Goal: Use online tool/utility: Utilize a website feature to perform a specific function

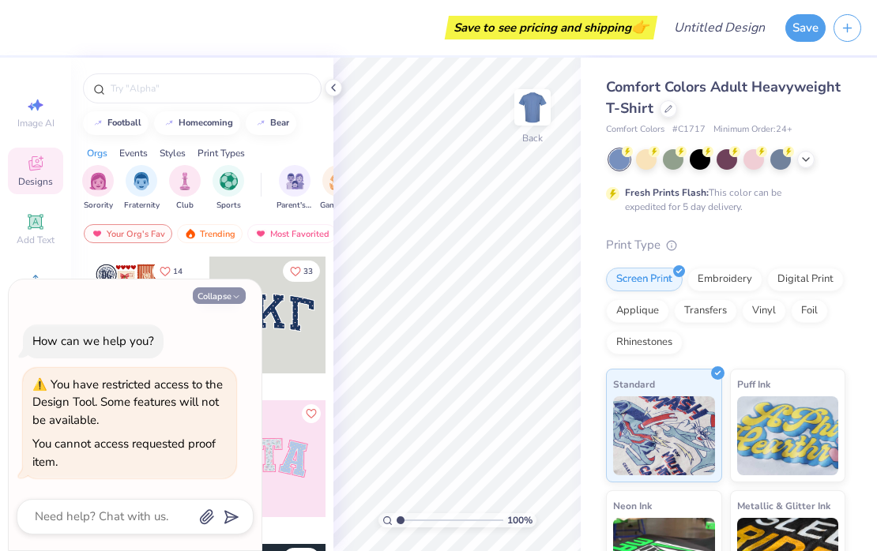
click at [237, 297] on polyline "button" at bounding box center [236, 297] width 5 height 2
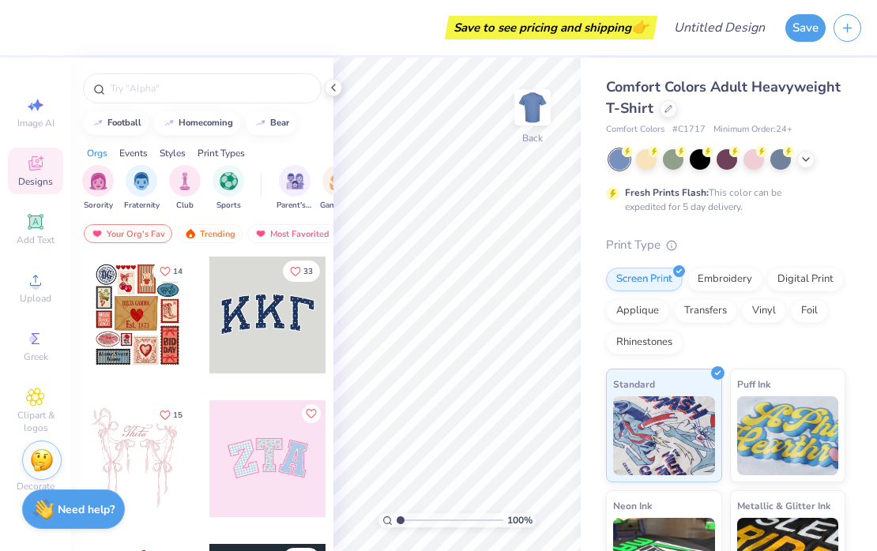
click at [260, 468] on div at bounding box center [267, 459] width 117 height 117
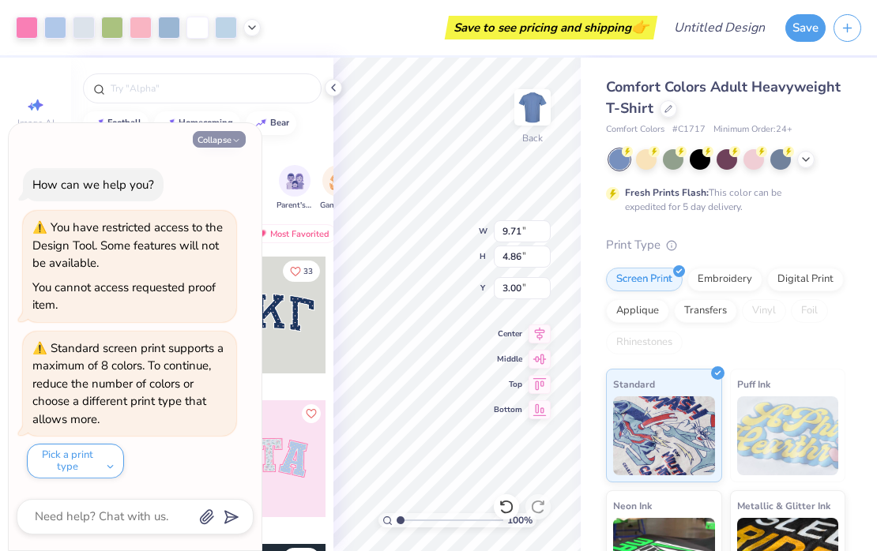
click at [209, 141] on button "Collapse" at bounding box center [219, 139] width 53 height 17
type textarea "x"
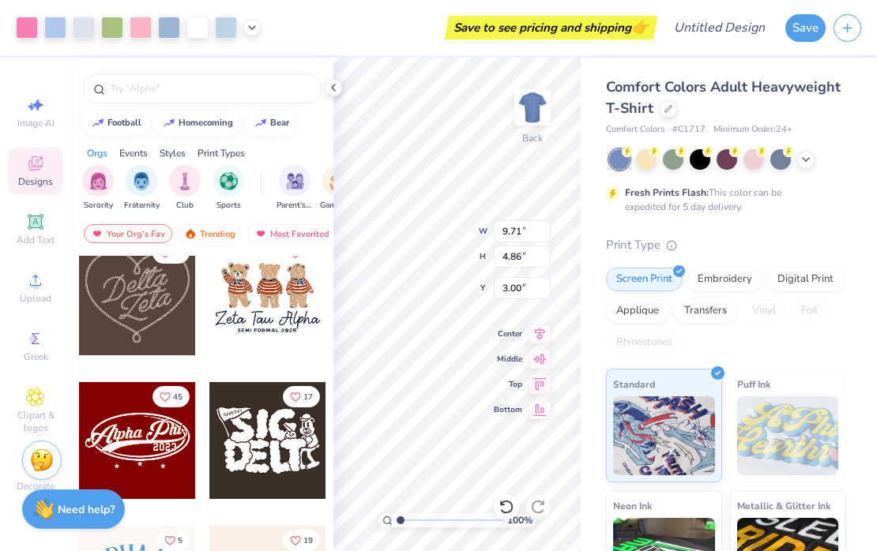
scroll to position [595, 0]
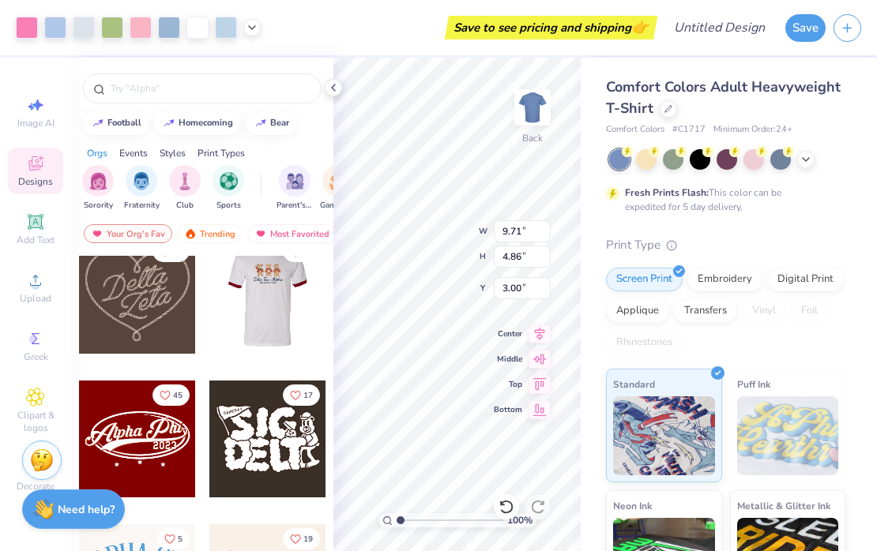
click at [250, 315] on div at bounding box center [267, 295] width 351 height 117
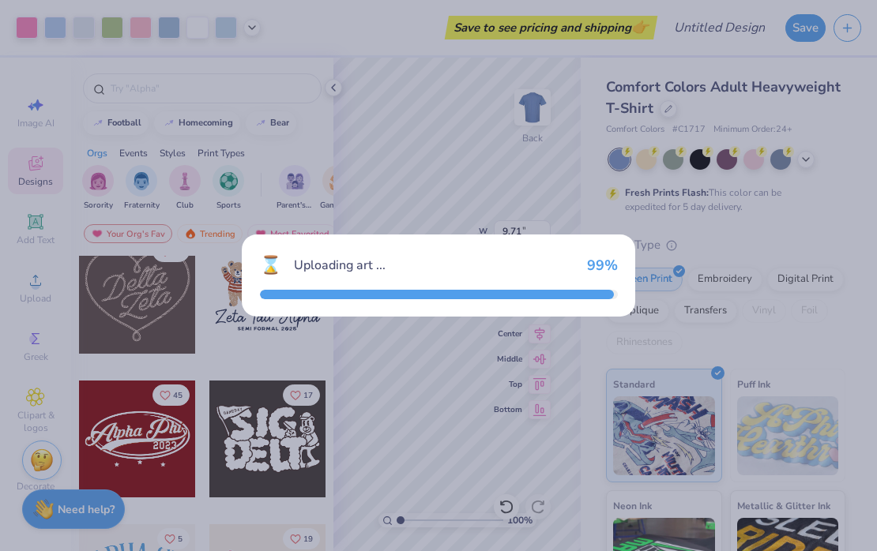
type input "7.64"
type input "5.17"
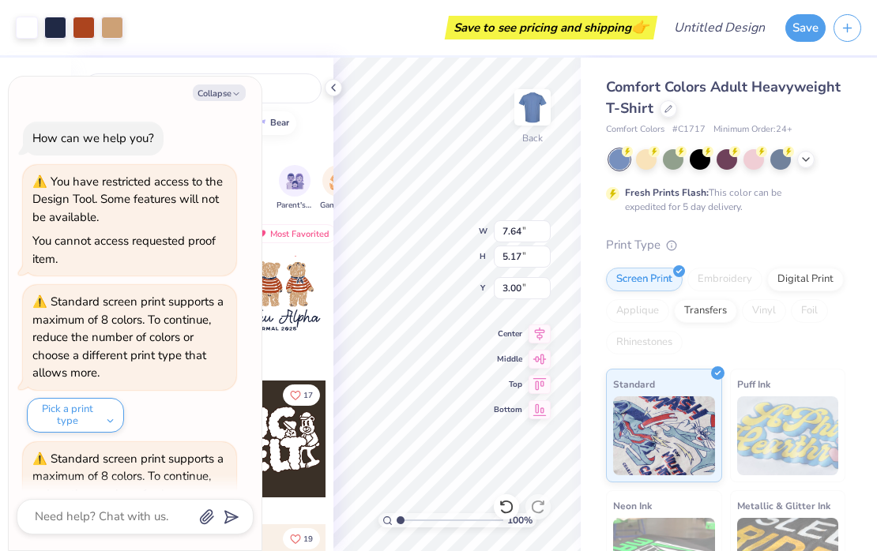
scroll to position [111, 0]
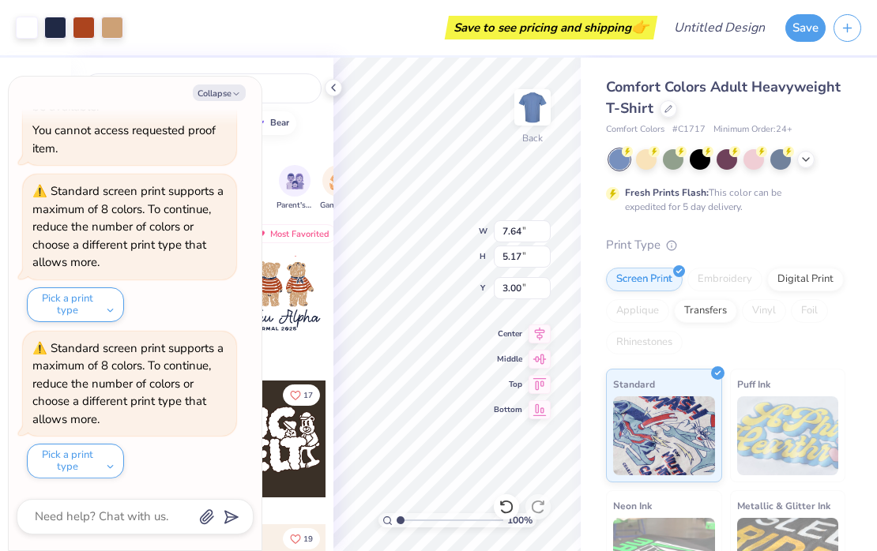
type textarea "x"
type input "9.71"
type input "4.86"
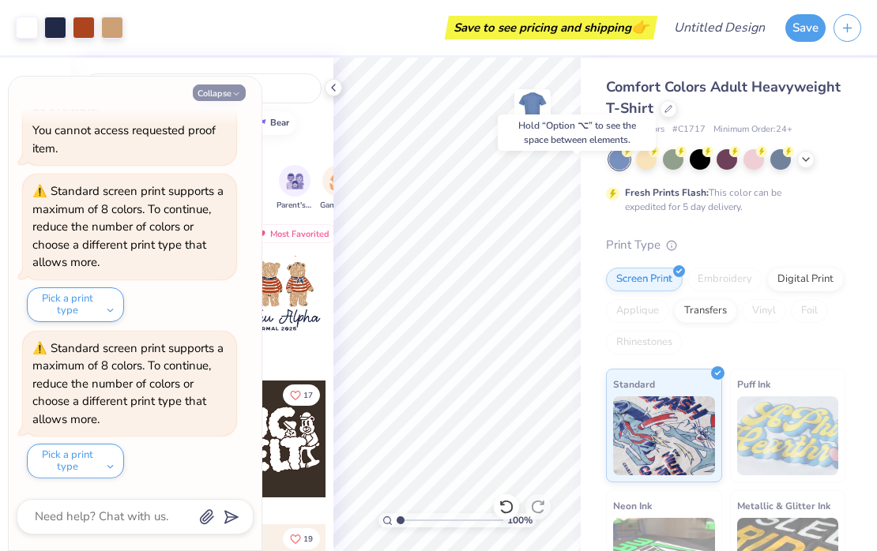
click at [229, 88] on button "Collapse" at bounding box center [219, 93] width 53 height 17
type textarea "x"
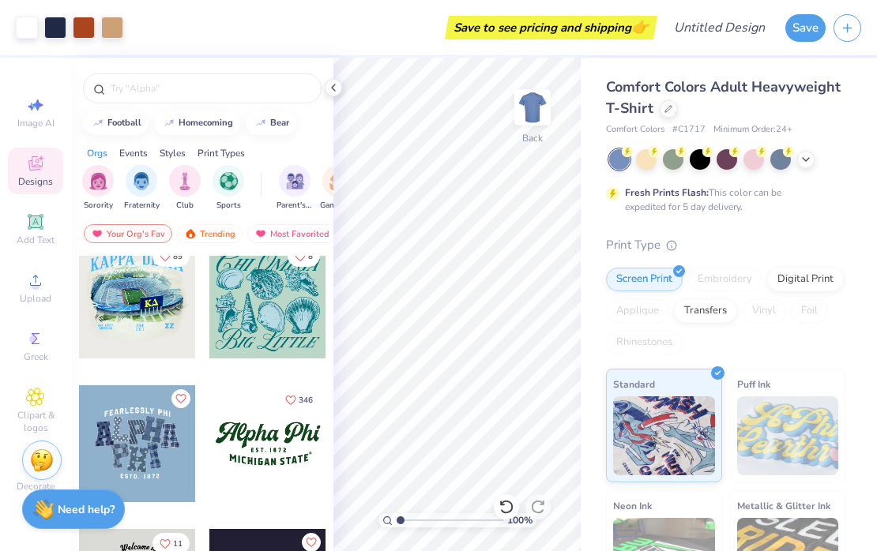
scroll to position [1311, 0]
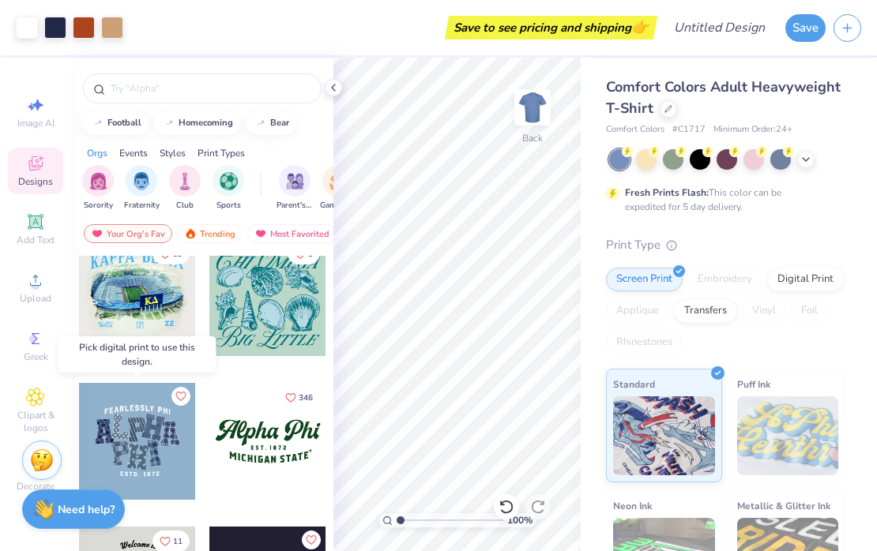
click at [126, 439] on div at bounding box center [137, 441] width 117 height 117
click at [134, 448] on div at bounding box center [137, 441] width 117 height 117
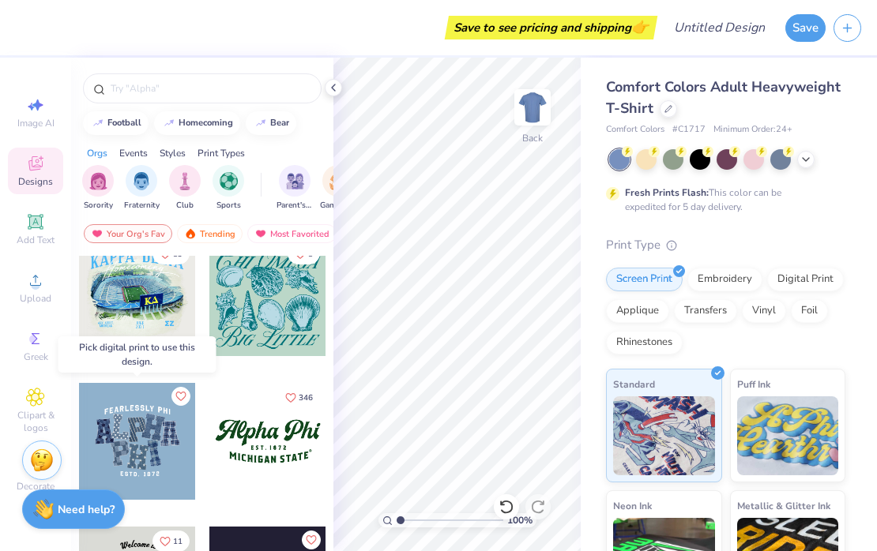
click at [140, 432] on div at bounding box center [137, 441] width 117 height 117
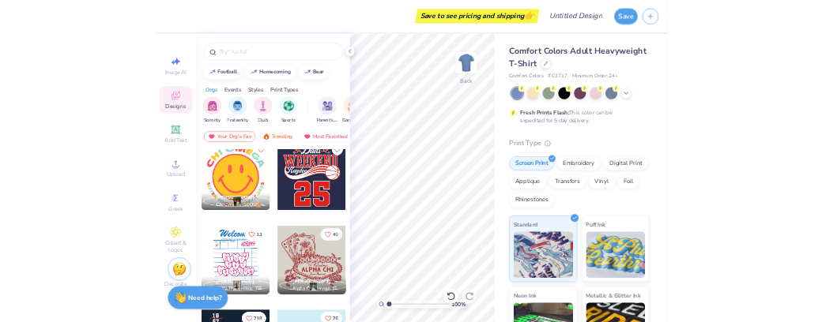
scroll to position [4903, 0]
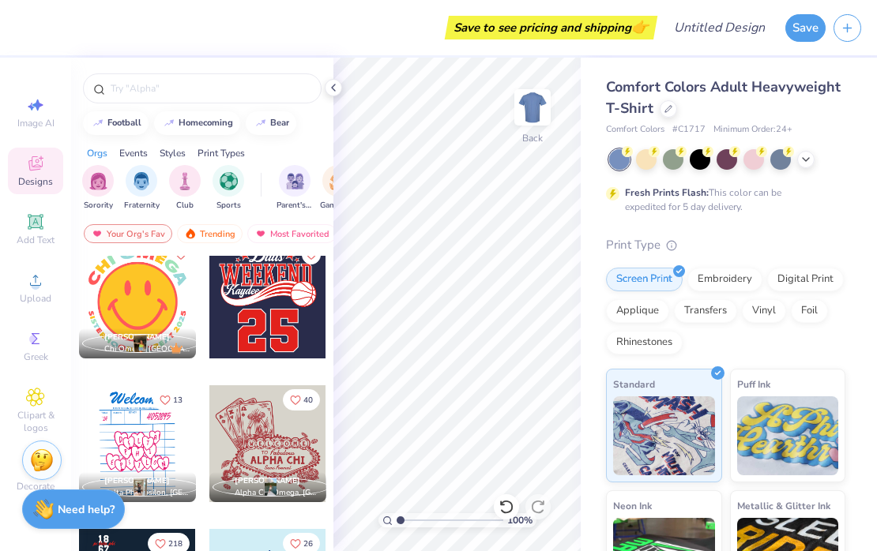
drag, startPoint x: 147, startPoint y: 453, endPoint x: 874, endPoint y: 53, distance: 829.8
click at [331, 91] on icon at bounding box center [333, 87] width 13 height 13
